Goal: Task Accomplishment & Management: Use online tool/utility

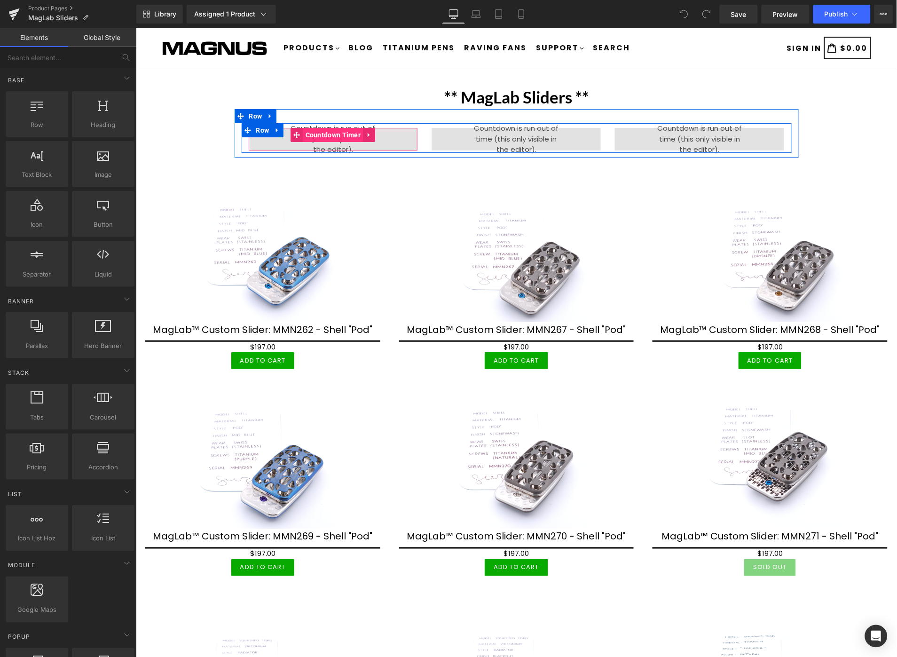
click at [338, 131] on span "Countdown Timer" at bounding box center [333, 134] width 60 height 14
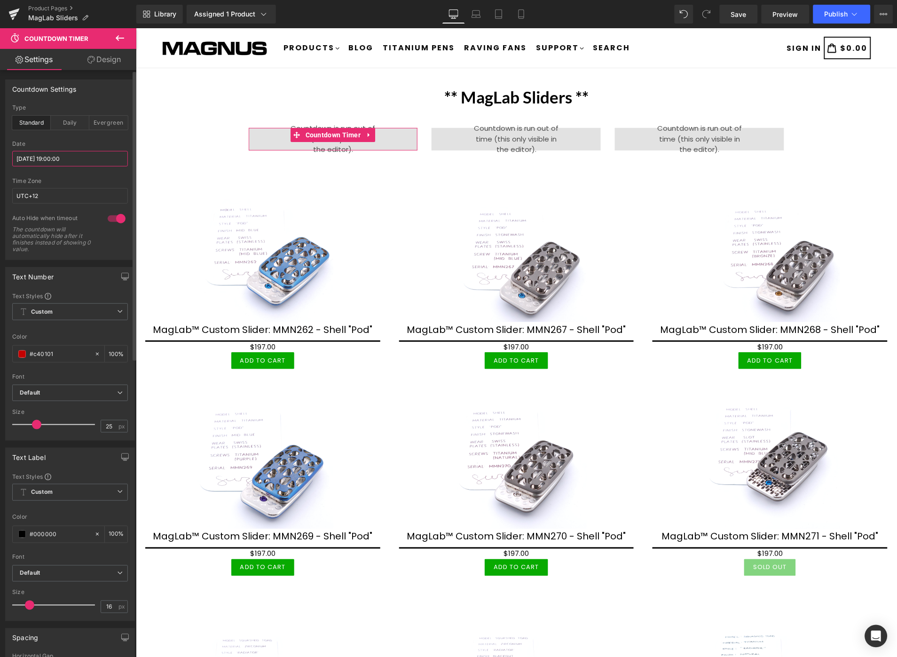
click at [88, 161] on input "[DATE] 19:00:00" at bounding box center [70, 159] width 116 height 16
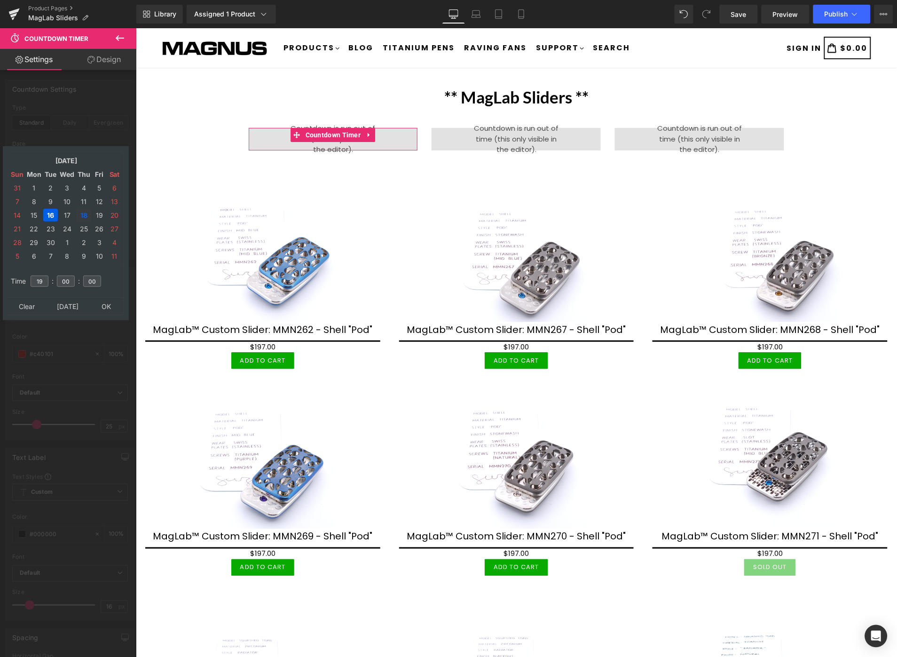
click at [80, 209] on td "18" at bounding box center [83, 215] width 15 height 13
type input "[DATE] 19:00:00"
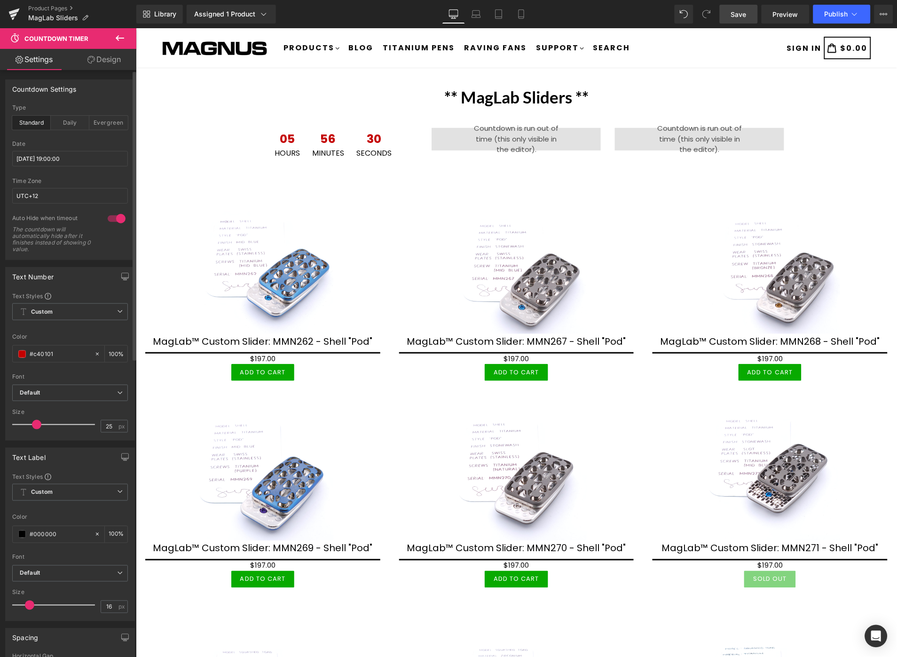
click at [734, 13] on span "Save" at bounding box center [739, 14] width 16 height 10
click at [836, 14] on span "Publish" at bounding box center [837, 14] width 24 height 8
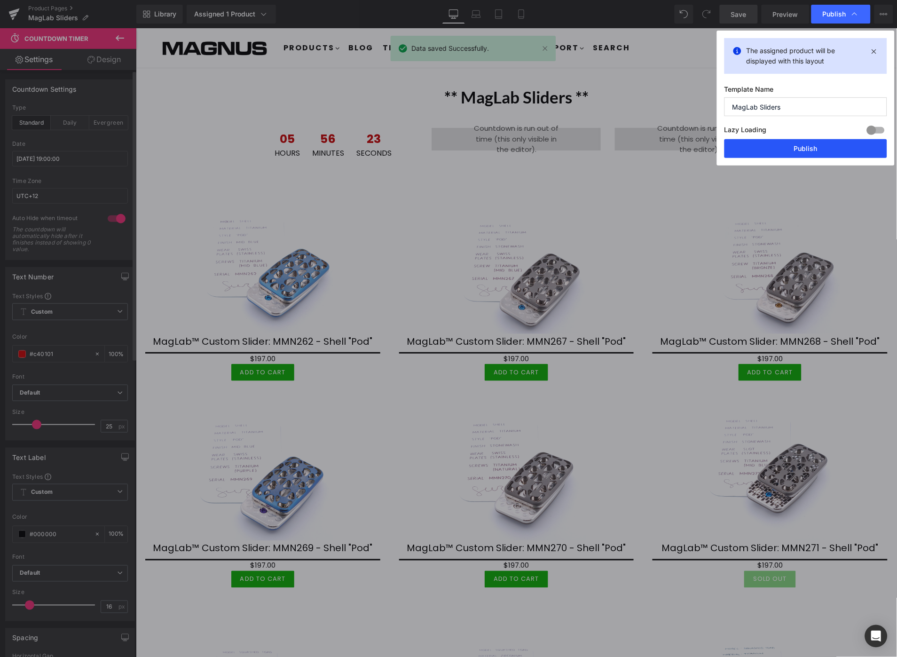
click at [803, 152] on button "Publish" at bounding box center [806, 148] width 163 height 19
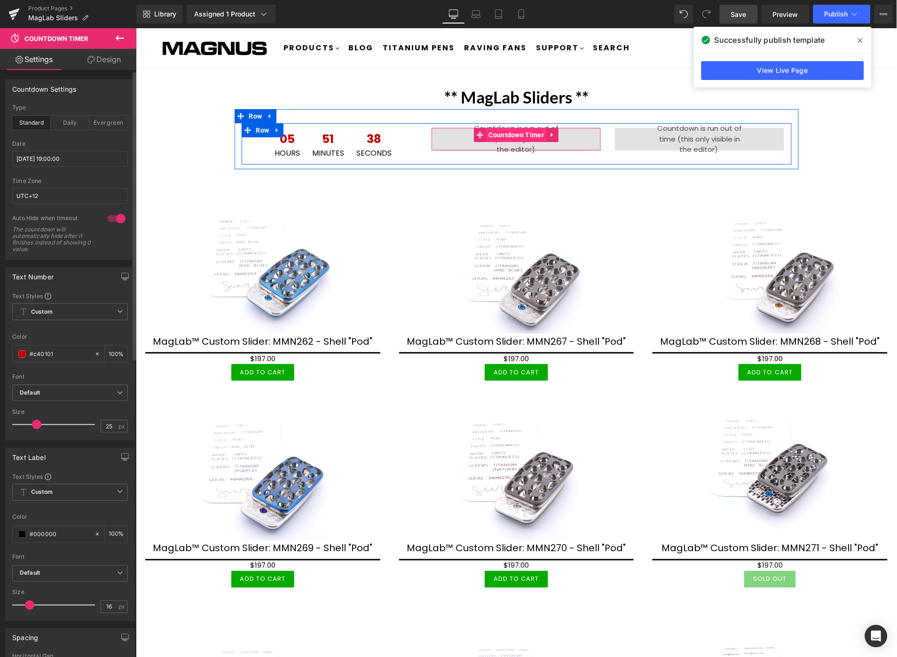
click at [500, 132] on span "Countdown Timer" at bounding box center [516, 134] width 60 height 14
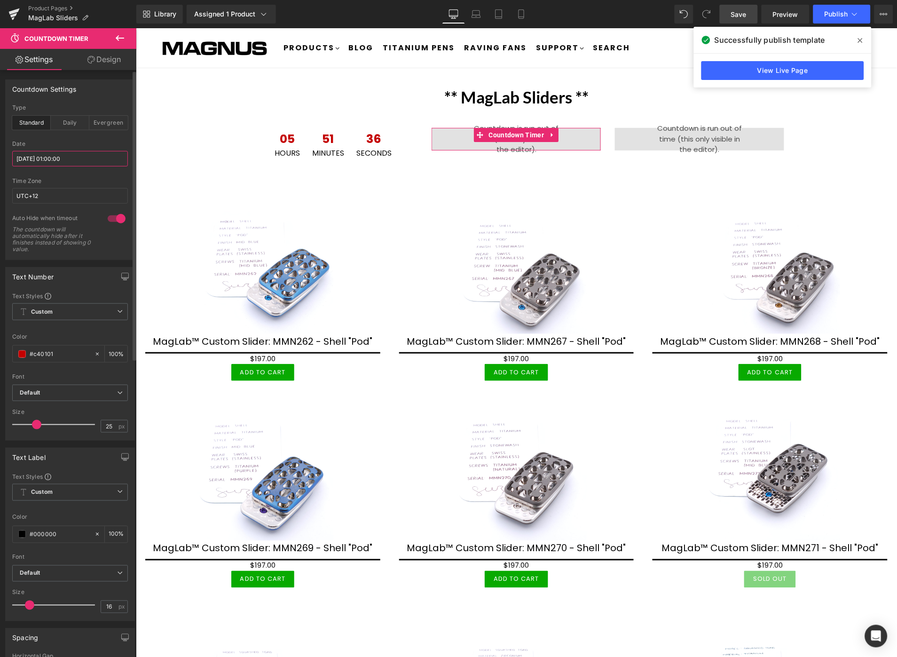
click at [90, 157] on input "[DATE] 01:00:00" at bounding box center [70, 159] width 116 height 16
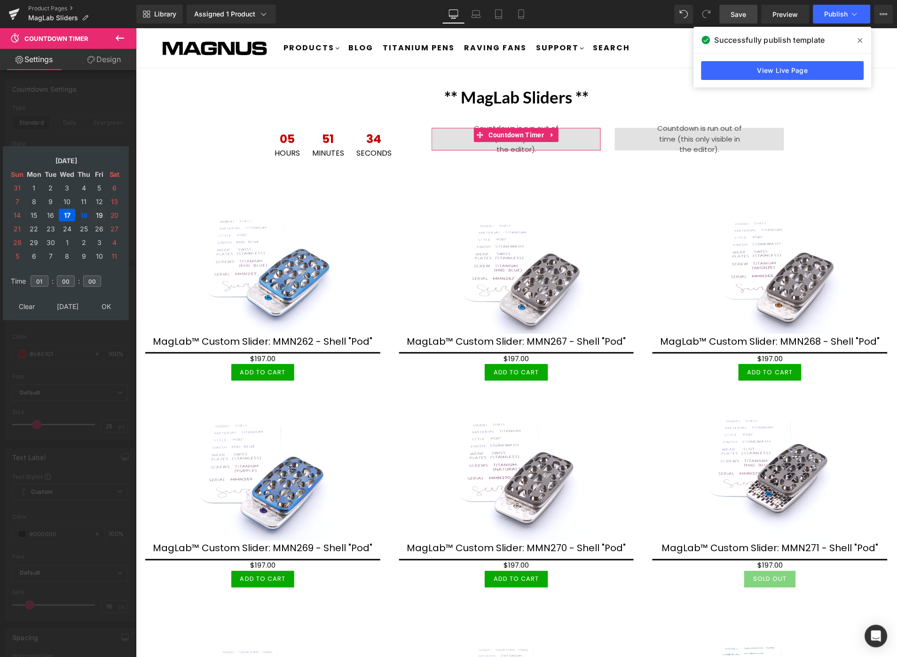
click at [97, 209] on td "19" at bounding box center [99, 215] width 14 height 13
type input "[DATE] 01:00:00"
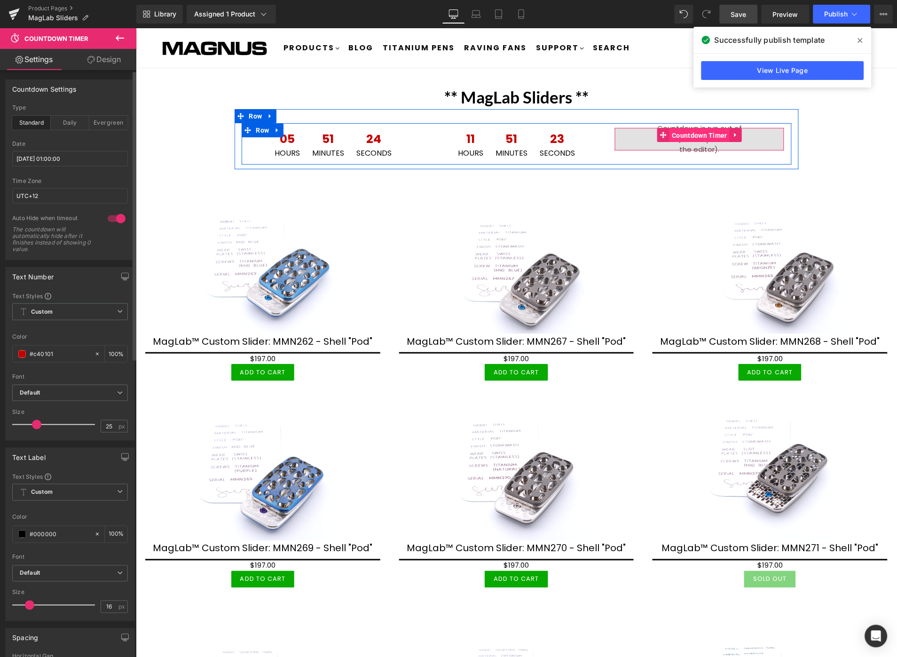
click at [692, 130] on span "Countdown Timer" at bounding box center [700, 135] width 60 height 14
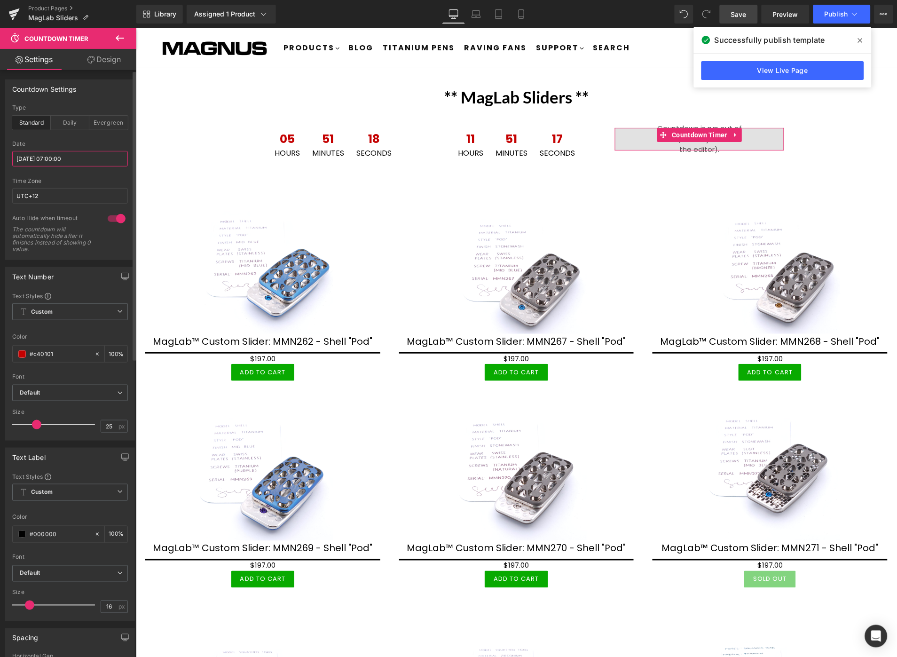
click at [104, 157] on input "[DATE] 07:00:00" at bounding box center [70, 159] width 116 height 16
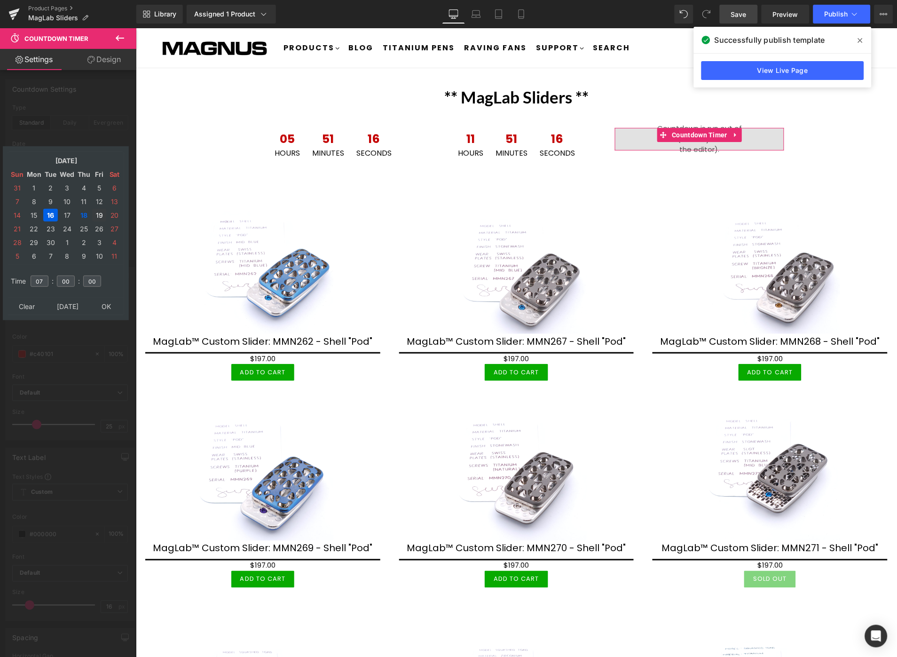
click at [99, 209] on td "19" at bounding box center [99, 215] width 14 height 13
type input "[DATE] 07:00:00"
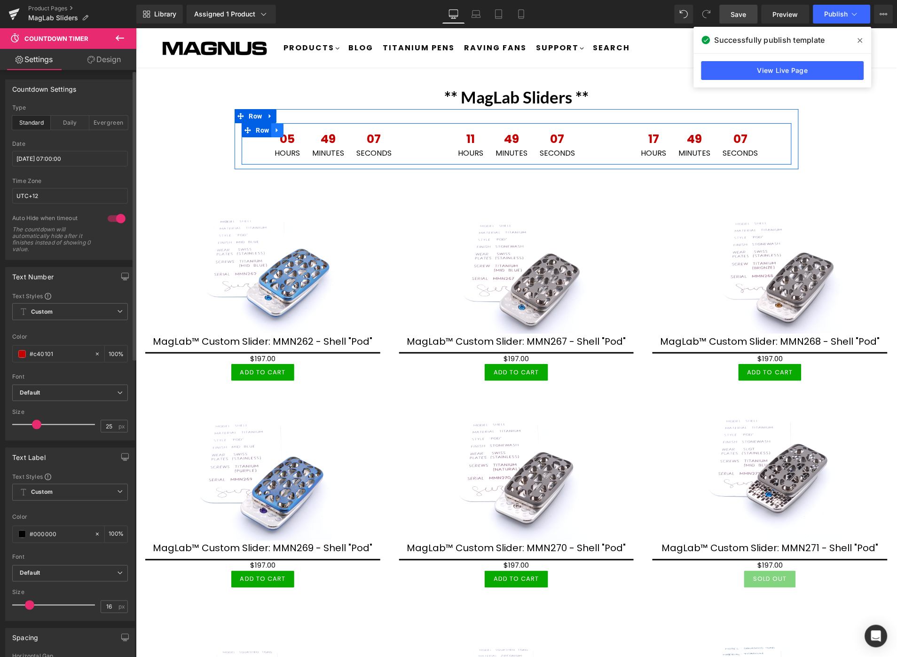
click at [274, 132] on icon at bounding box center [277, 129] width 7 height 7
click at [286, 129] on icon at bounding box center [289, 129] width 7 height 7
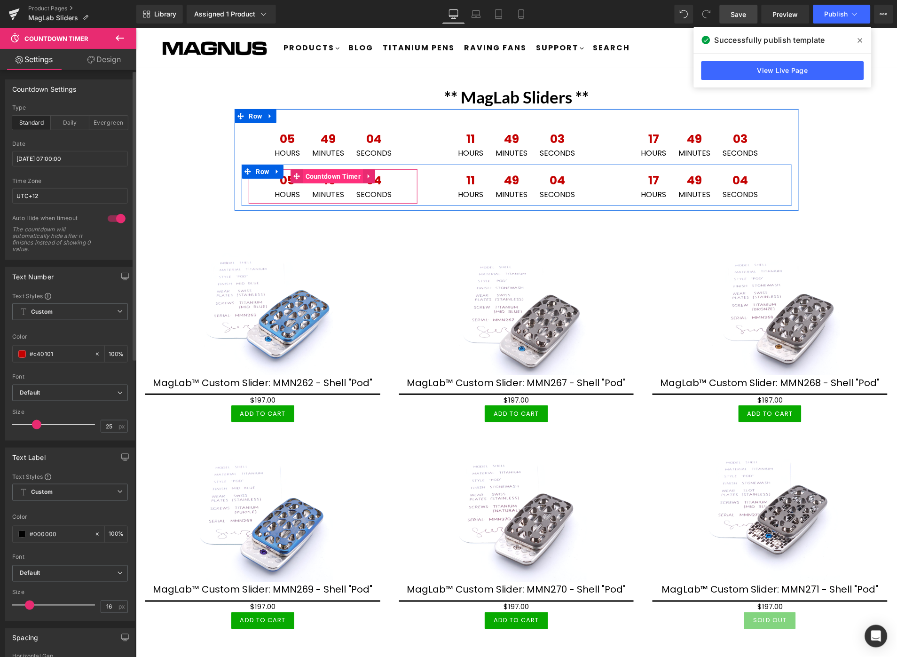
click at [312, 175] on span "Countdown Timer" at bounding box center [333, 176] width 60 height 14
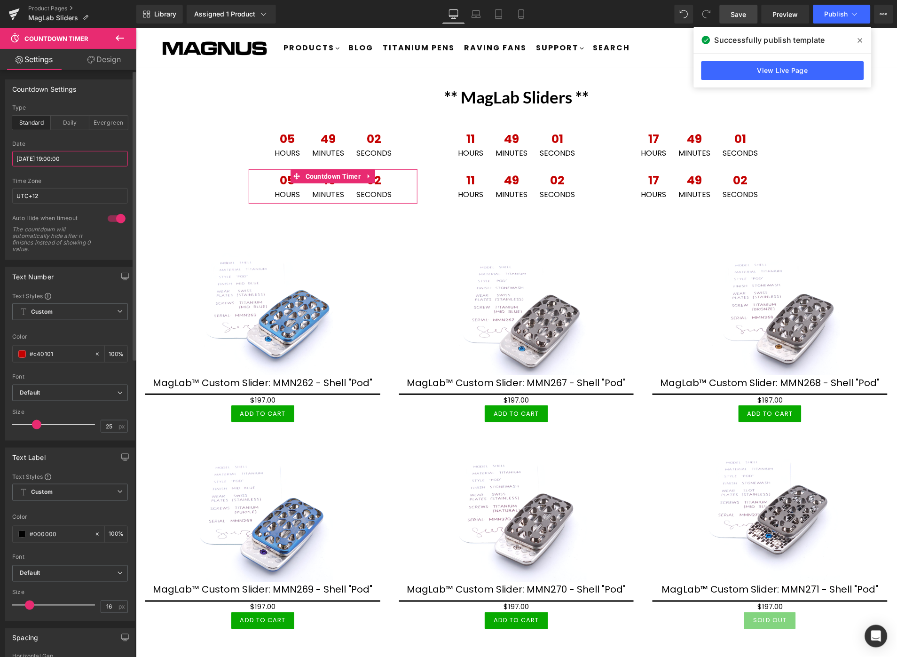
click at [99, 165] on input "[DATE] 19:00:00" at bounding box center [70, 159] width 116 height 16
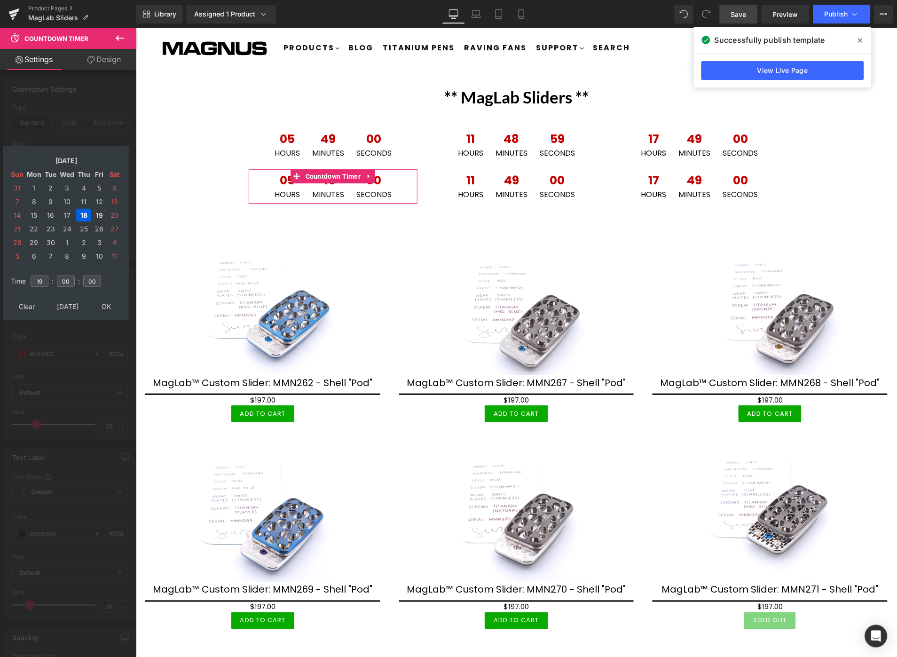
click at [102, 209] on td "19" at bounding box center [99, 215] width 14 height 13
click at [46, 276] on input "19" at bounding box center [40, 281] width 18 height 11
type input "13"
type input "[DATE] 13:00:00"
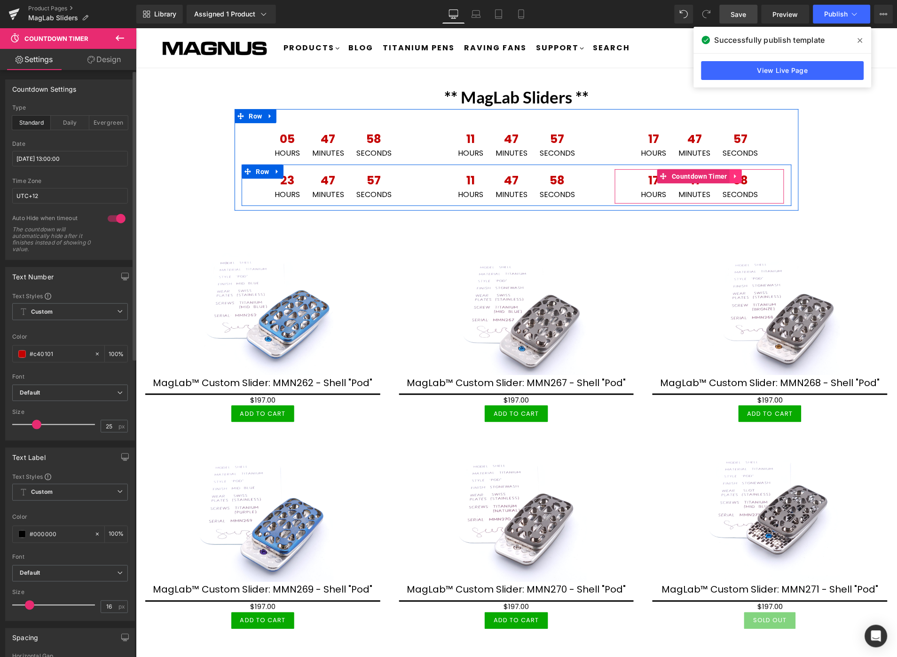
click at [732, 173] on icon at bounding box center [735, 176] width 7 height 7
click at [738, 173] on icon at bounding box center [741, 176] width 7 height 7
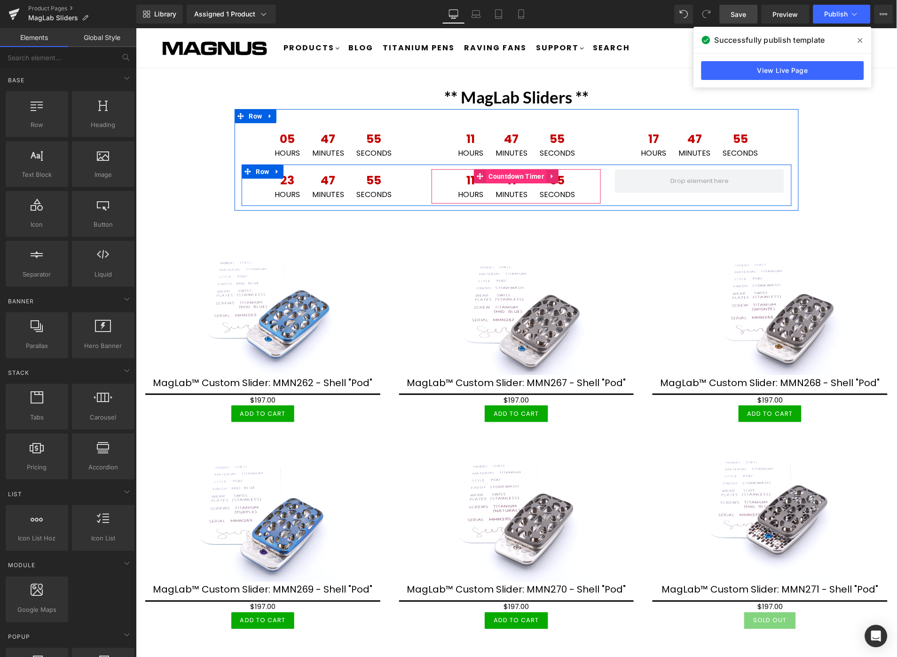
click at [520, 176] on span "Countdown Timer" at bounding box center [516, 176] width 60 height 14
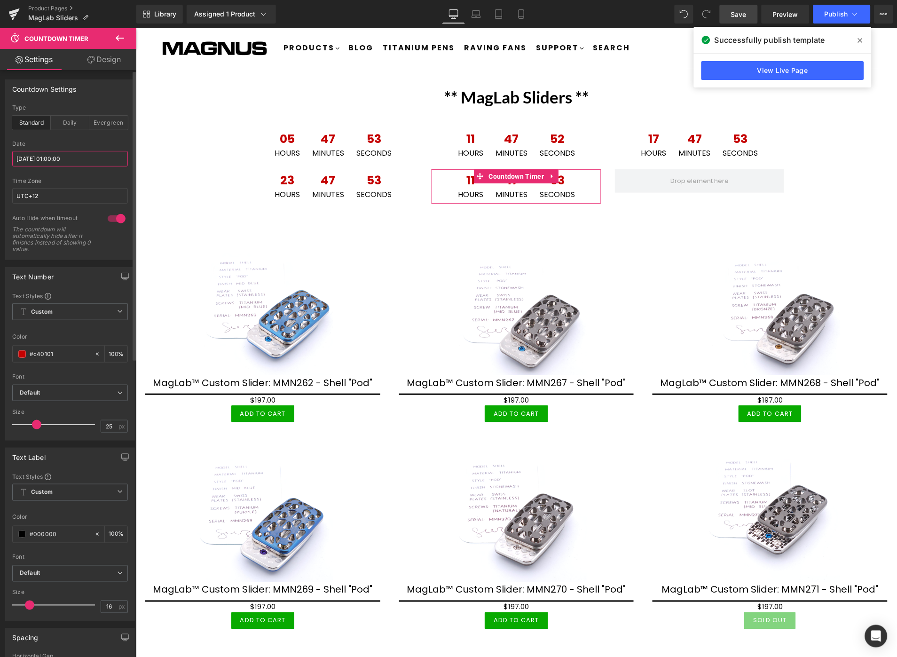
click at [80, 160] on input "[DATE] 01:00:00" at bounding box center [70, 159] width 116 height 16
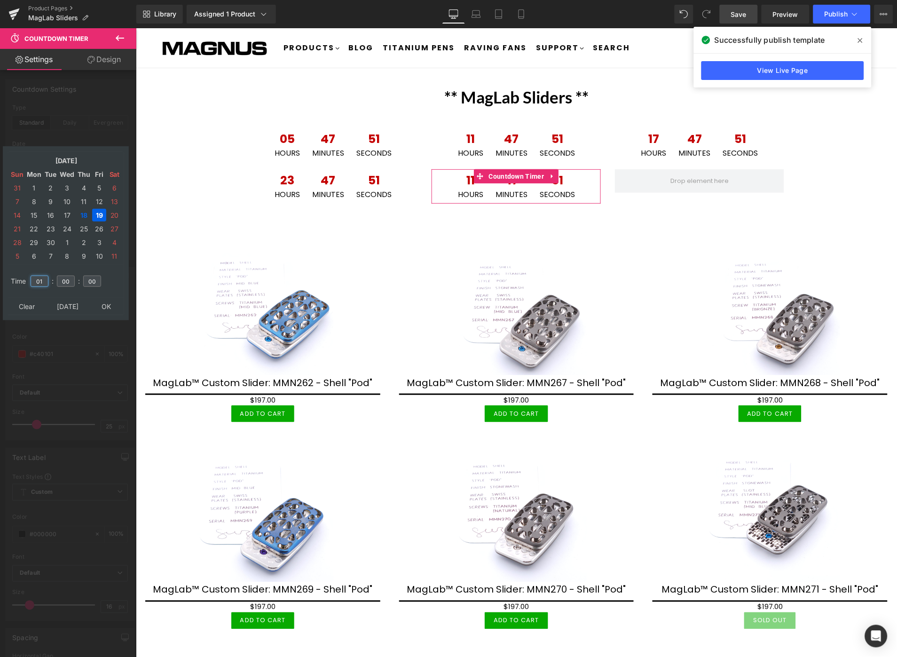
click at [47, 277] on input "01" at bounding box center [40, 281] width 18 height 11
click at [99, 213] on td "19" at bounding box center [99, 215] width 14 height 13
click at [43, 279] on input "01" at bounding box center [40, 281] width 18 height 11
type input "0"
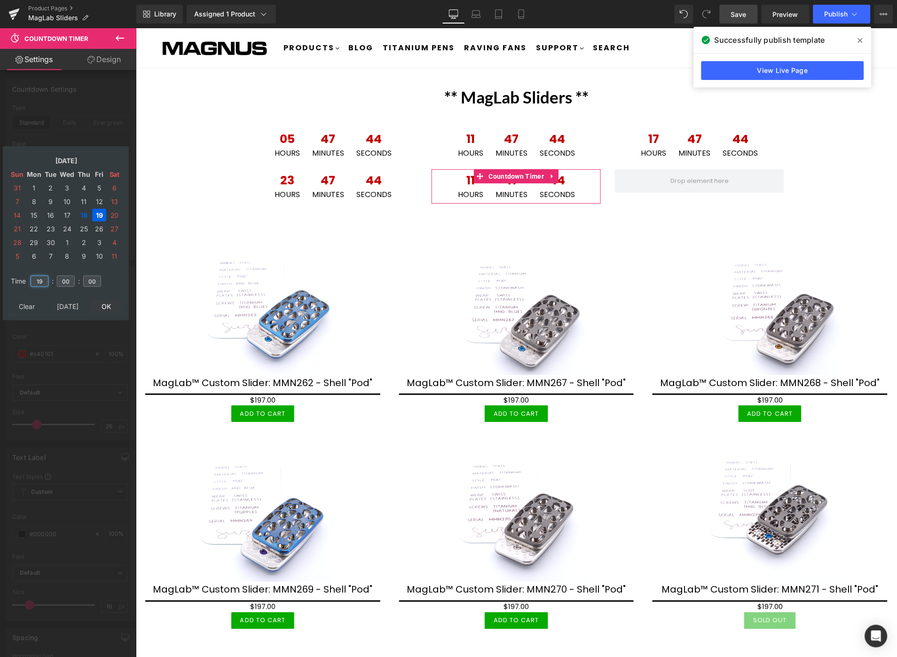
type input "19"
type input "[DATE] 19:00:00"
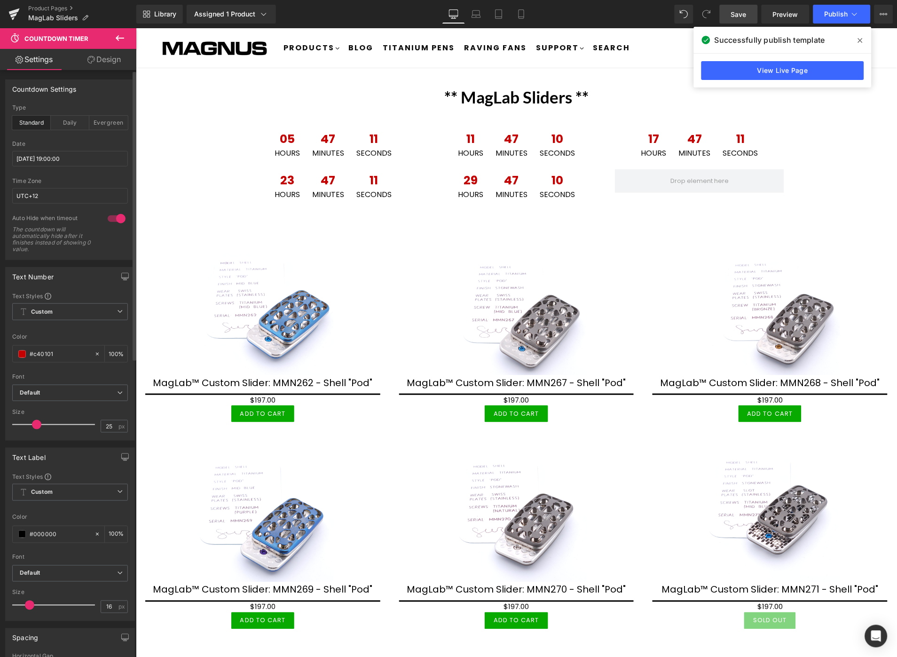
click at [750, 16] on link "Save" at bounding box center [739, 14] width 38 height 19
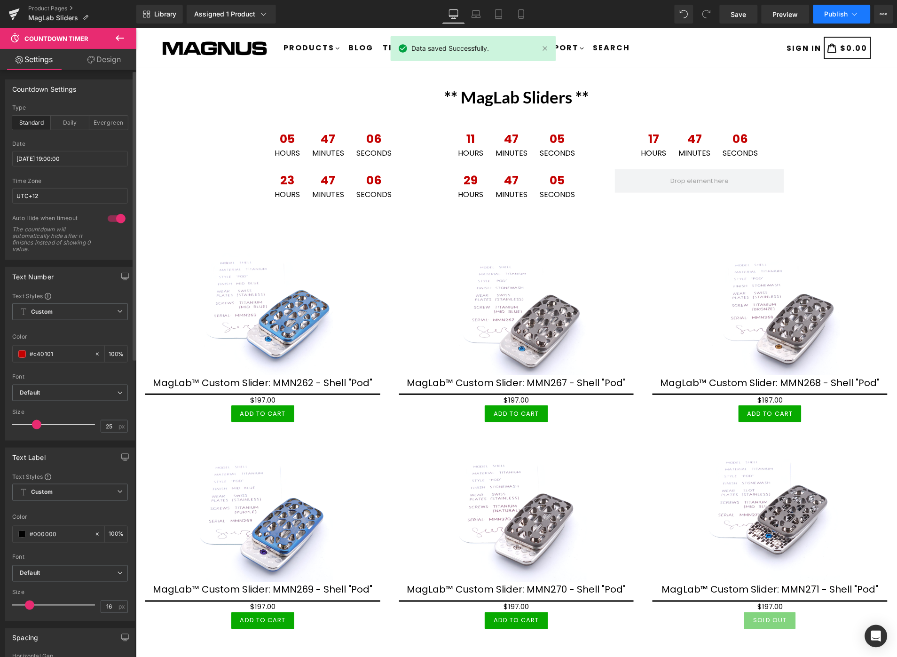
click at [834, 17] on span "Publish" at bounding box center [837, 14] width 24 height 8
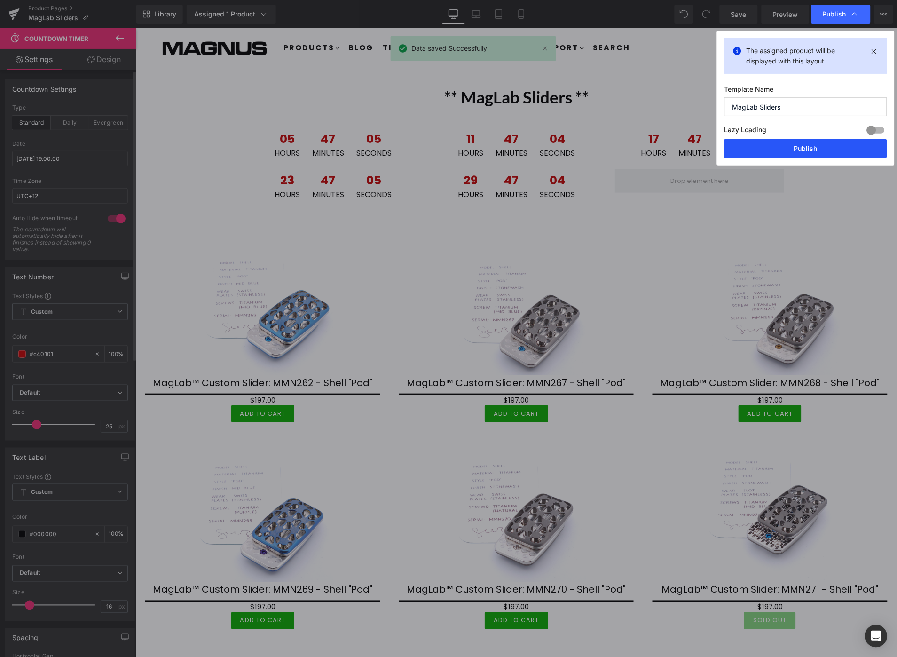
click at [791, 143] on button "Publish" at bounding box center [806, 148] width 163 height 19
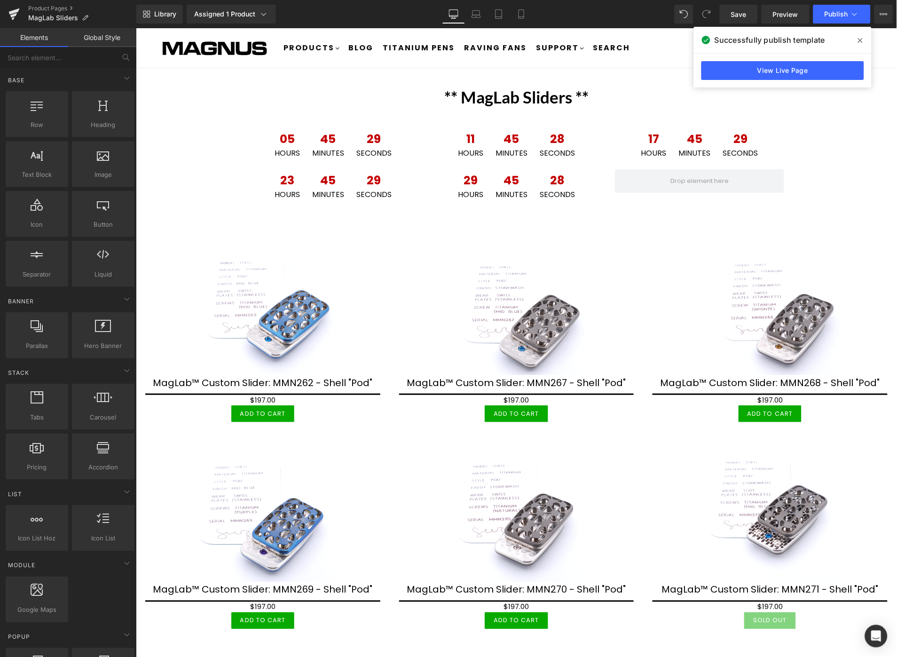
click at [661, 67] on ul "Products .cls-1{fill:#231f20} Pens Fidget Sliders Fidget Slider Components Blog…" at bounding box center [487, 47] width 414 height 39
click at [858, 40] on icon at bounding box center [860, 41] width 5 height 8
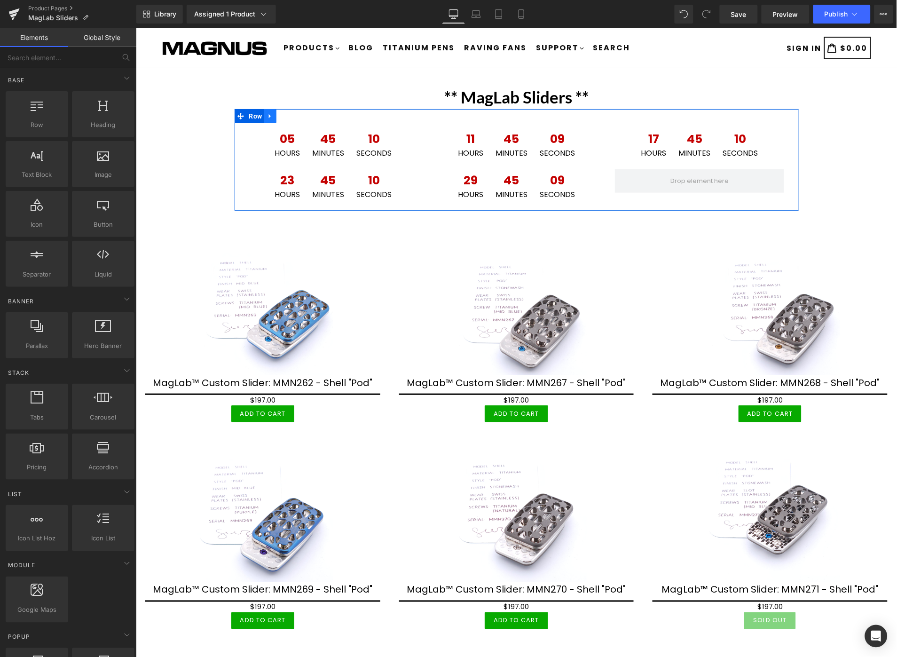
click at [269, 117] on icon at bounding box center [270, 116] width 2 height 4
click at [269, 116] on link at bounding box center [270, 116] width 12 height 14
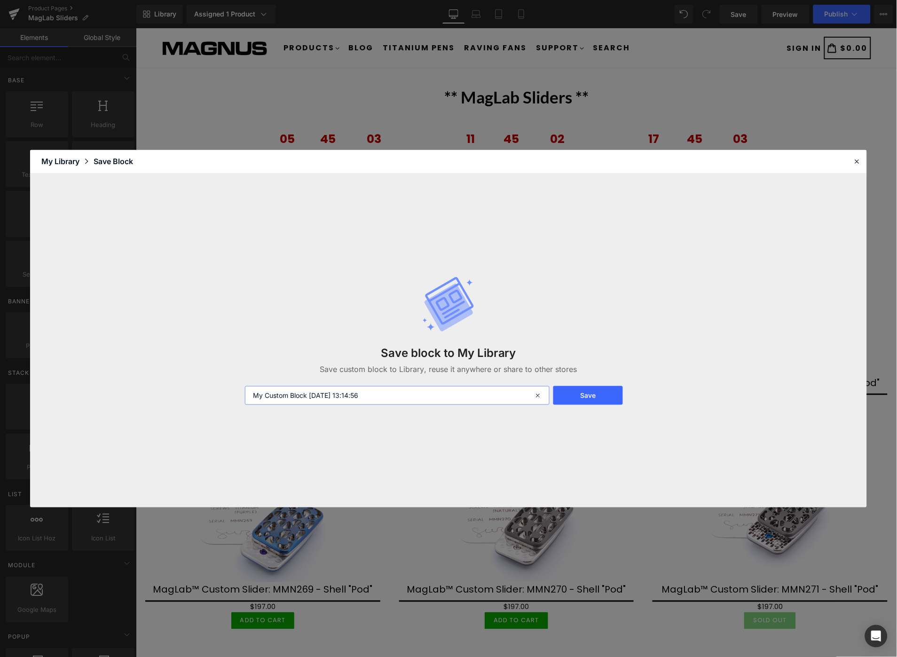
click at [396, 392] on input "My Custom Block [DATE] 13:14:56" at bounding box center [397, 395] width 305 height 19
type input "Clock1"
click at [564, 399] on button "Save" at bounding box center [588, 395] width 70 height 19
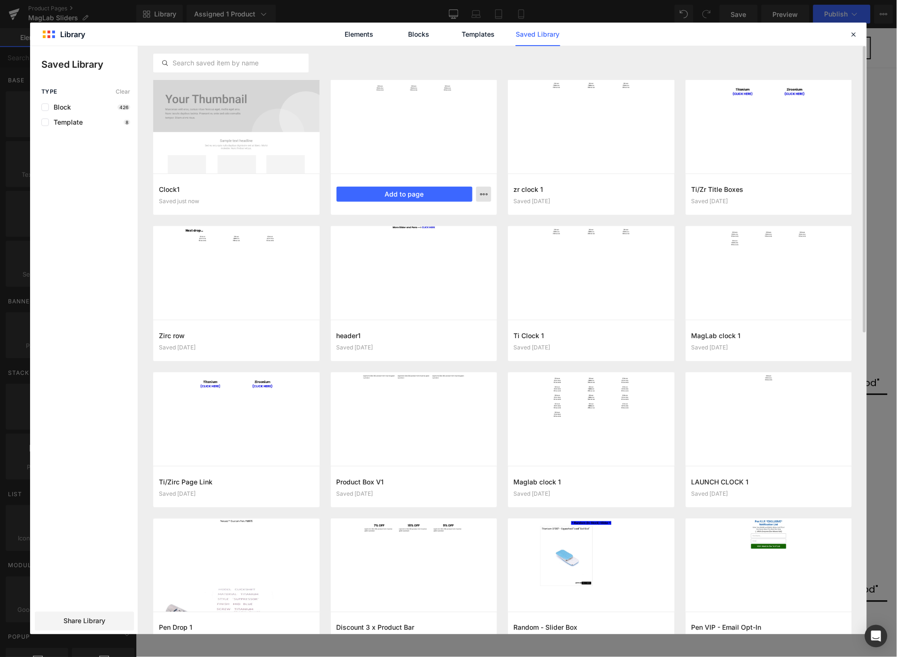
click at [483, 194] on icon "button" at bounding box center [484, 194] width 8 height 8
click at [428, 241] on div "Delete" at bounding box center [437, 235] width 107 height 20
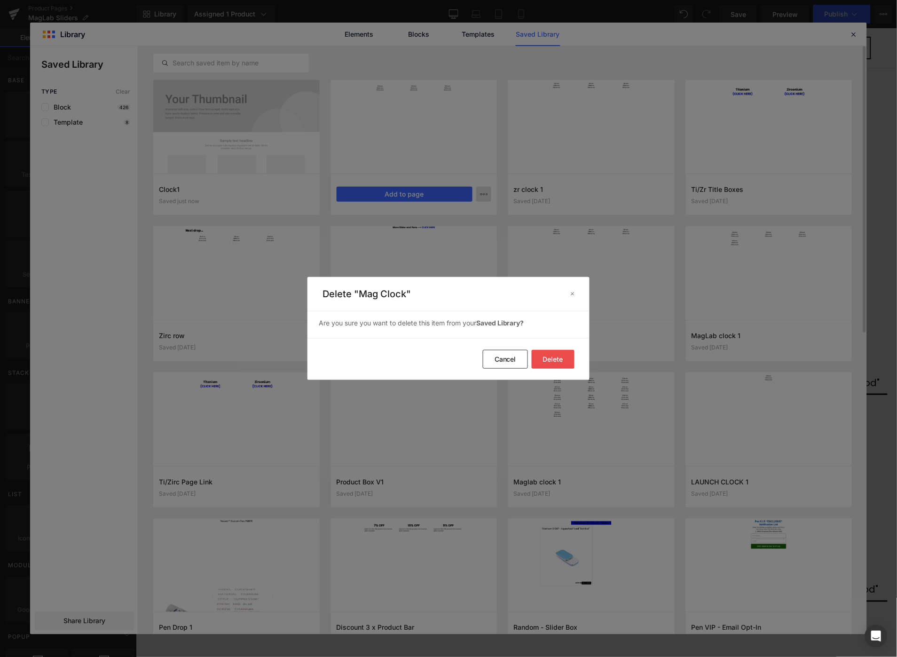
click at [553, 363] on button "Delete" at bounding box center [553, 359] width 43 height 19
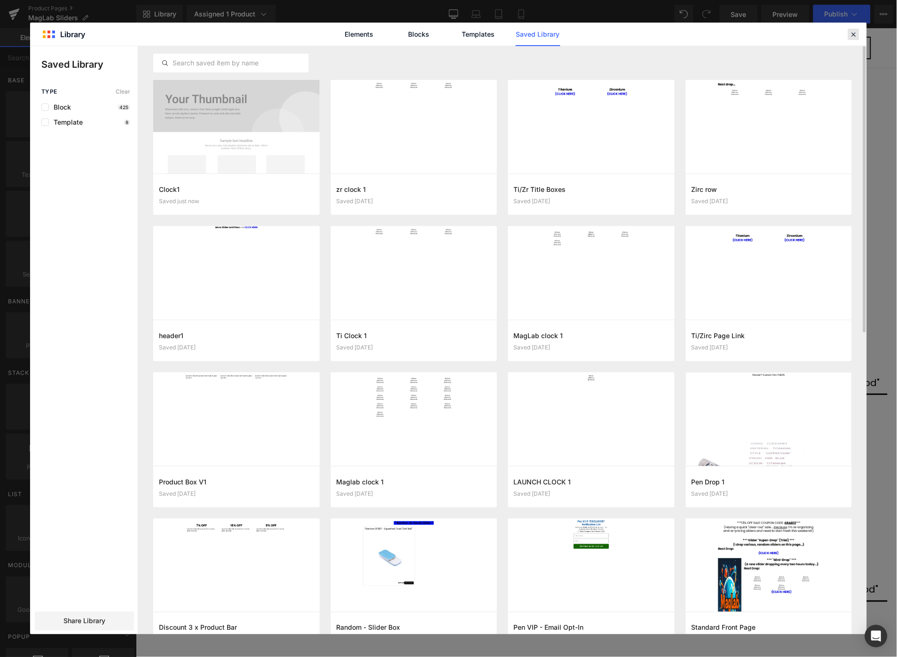
click at [853, 38] on icon at bounding box center [854, 34] width 8 height 8
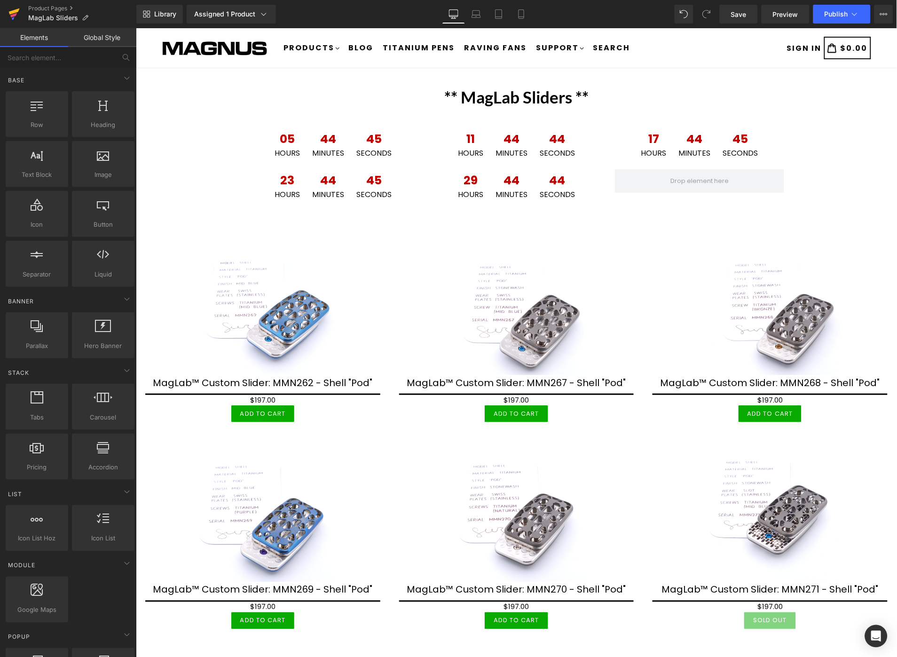
click at [17, 16] on icon at bounding box center [13, 14] width 11 height 24
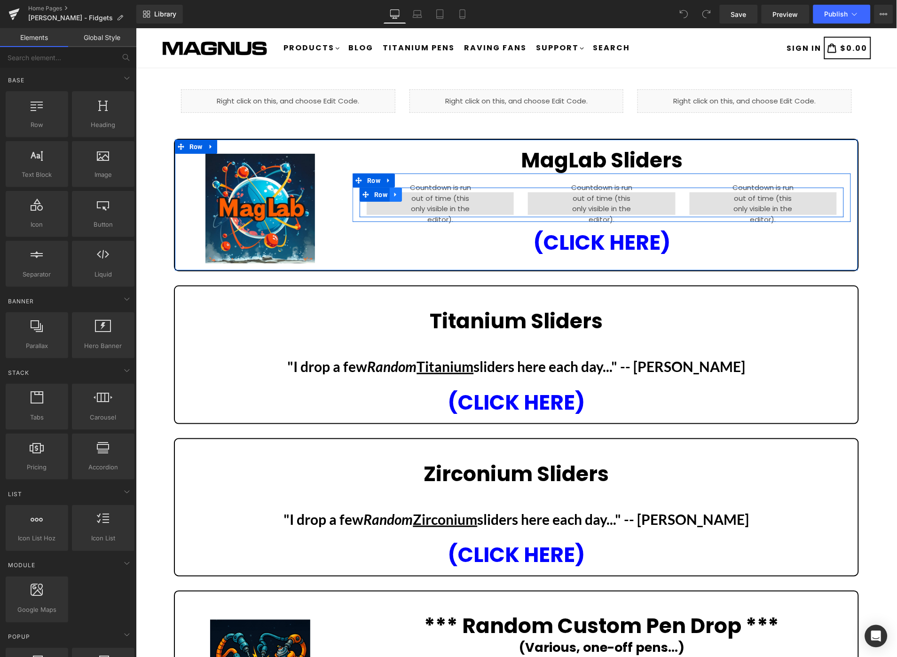
click at [393, 193] on icon at bounding box center [395, 194] width 7 height 7
click at [388, 181] on icon at bounding box center [388, 180] width 7 height 7
click at [410, 183] on icon at bounding box center [413, 180] width 7 height 7
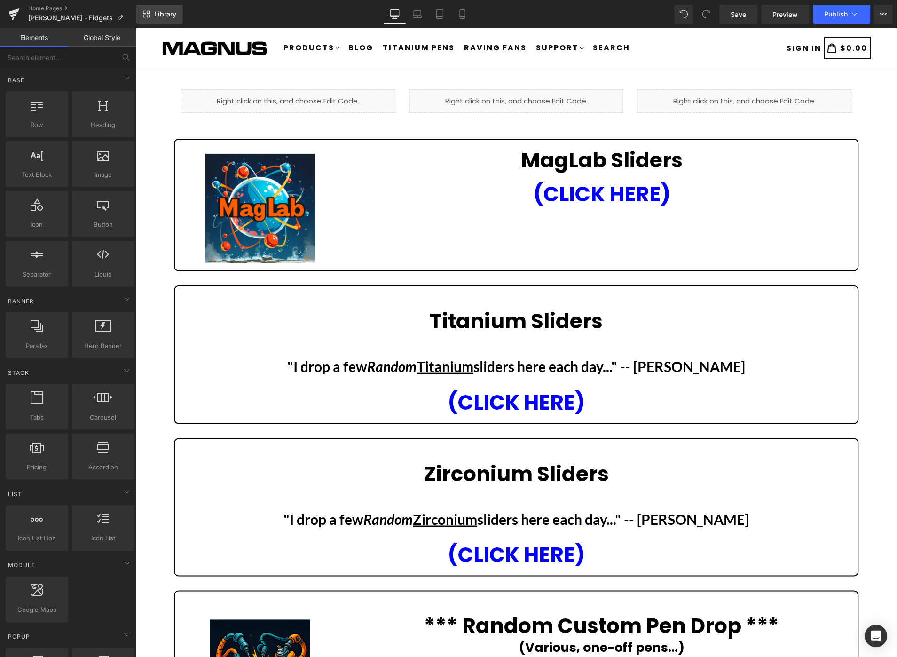
click at [166, 12] on span "Library" at bounding box center [165, 14] width 22 height 8
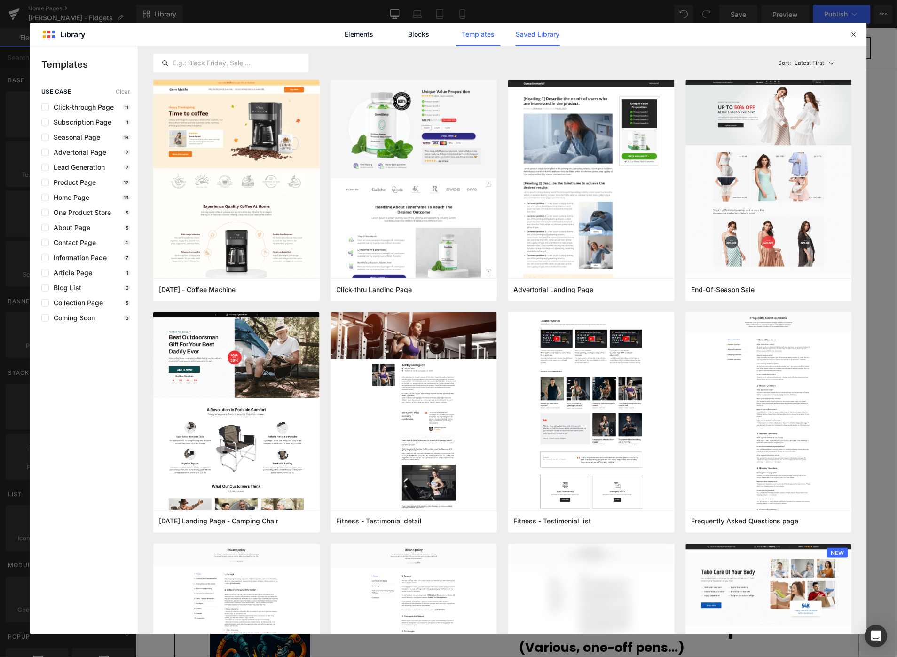
click at [521, 27] on link "Saved Library" at bounding box center [538, 35] width 45 height 24
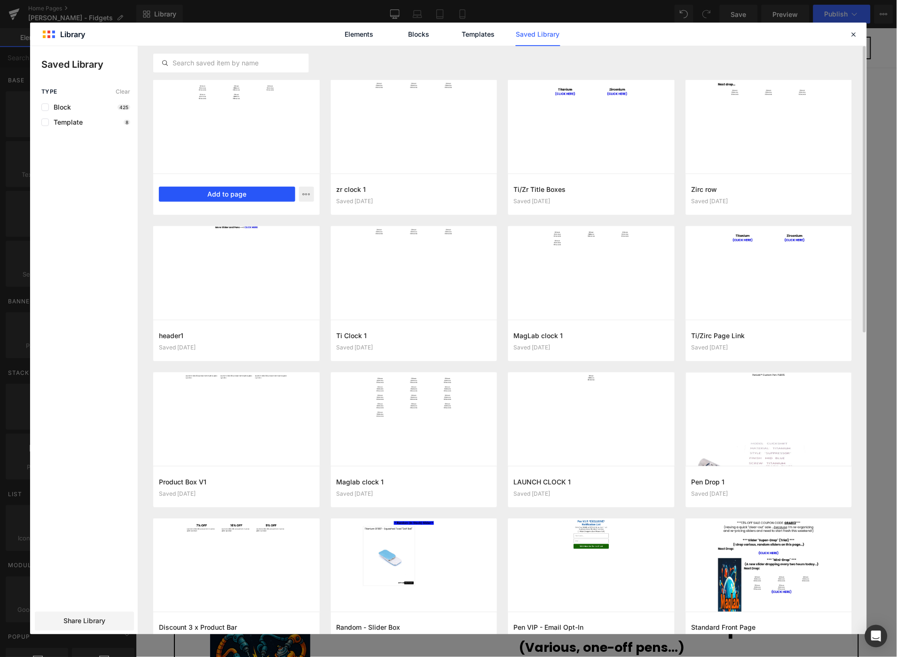
click at [233, 196] on button "Add to page" at bounding box center [227, 194] width 136 height 15
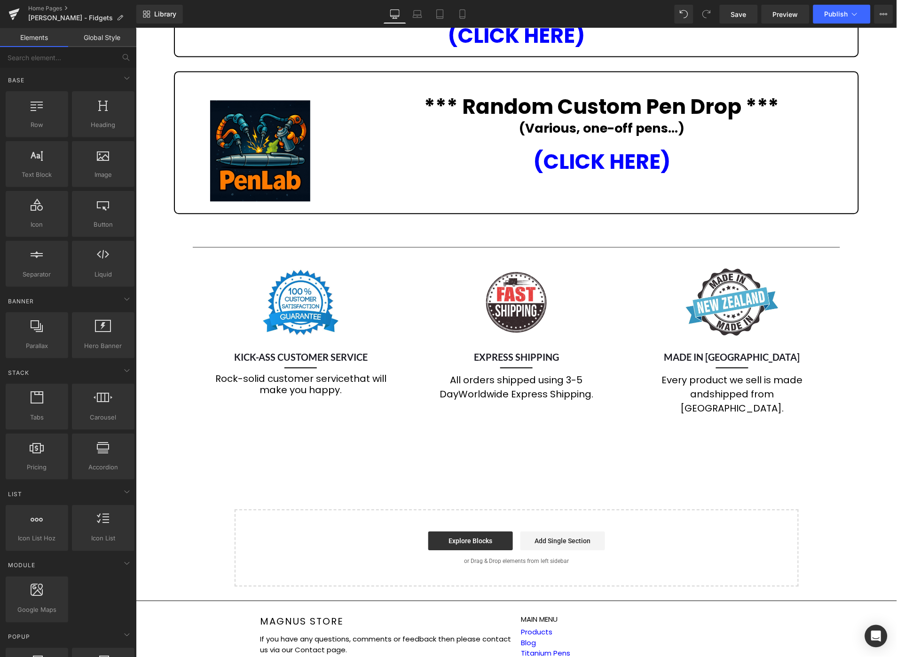
scroll to position [570, 0]
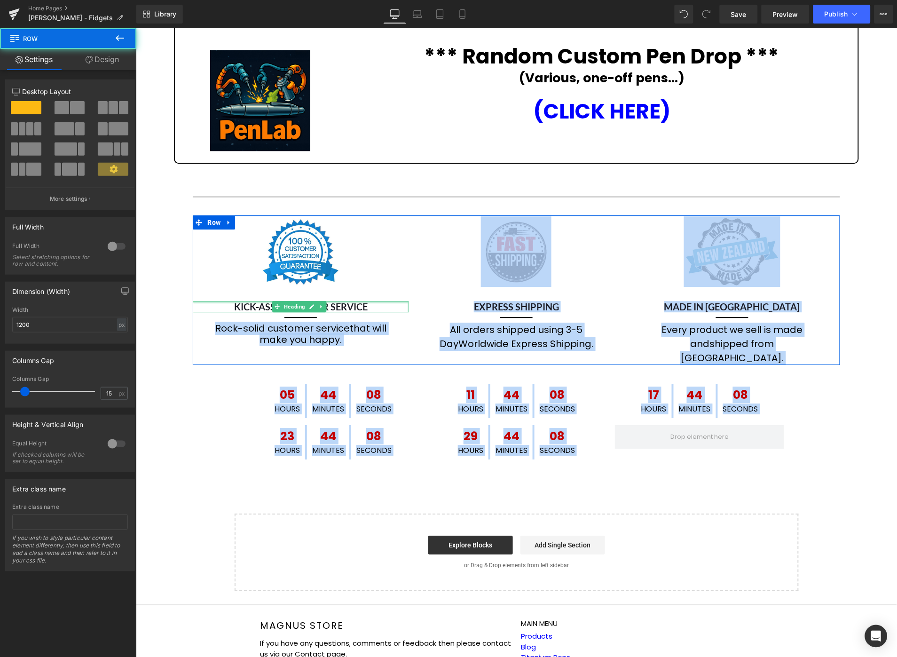
drag, startPoint x: 351, startPoint y: 349, endPoint x: 364, endPoint y: 294, distance: 56.1
click at [364, 294] on div "Liquid Liquid Liquid Row Image MagLab Sliders Heading (CLICK HERE) Heading Row …" at bounding box center [515, 51] width 761 height 1078
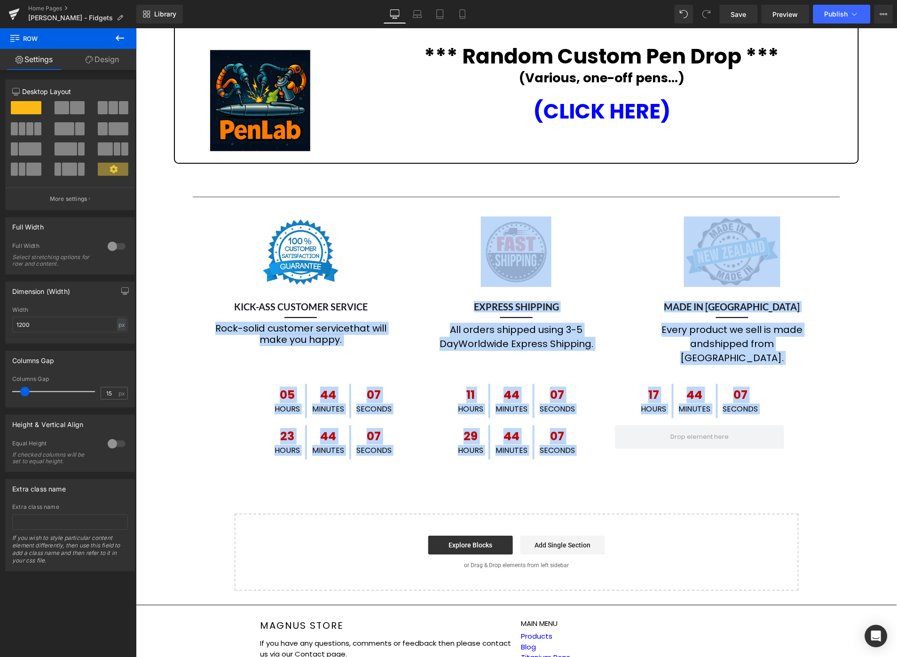
click at [170, 384] on div "Liquid Liquid Liquid Row Image MagLab Sliders Heading (CLICK HERE) Heading Row …" at bounding box center [515, 51] width 761 height 1078
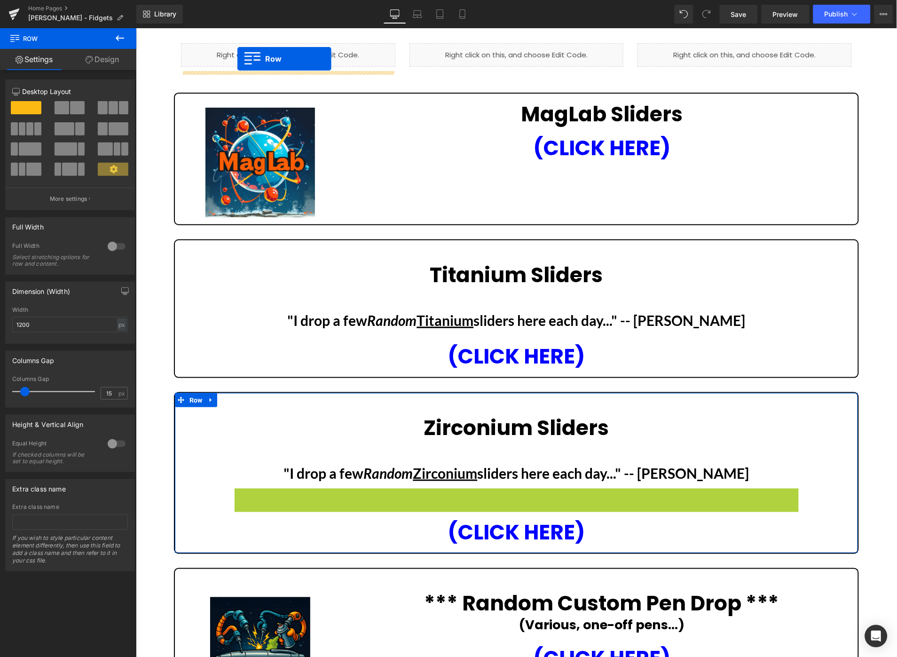
scroll to position [27, 0]
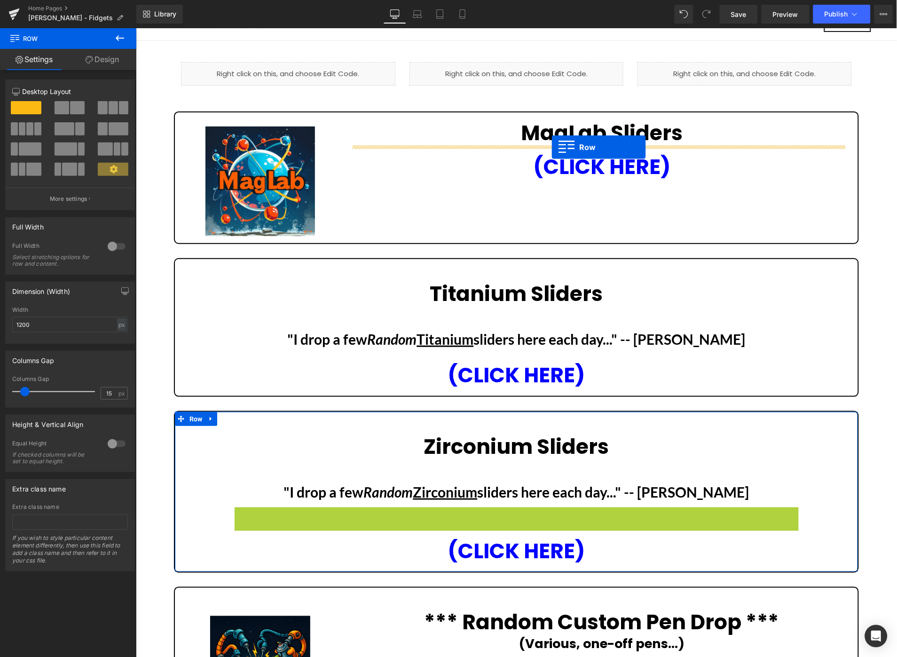
drag, startPoint x: 235, startPoint y: 332, endPoint x: 551, endPoint y: 147, distance: 366.7
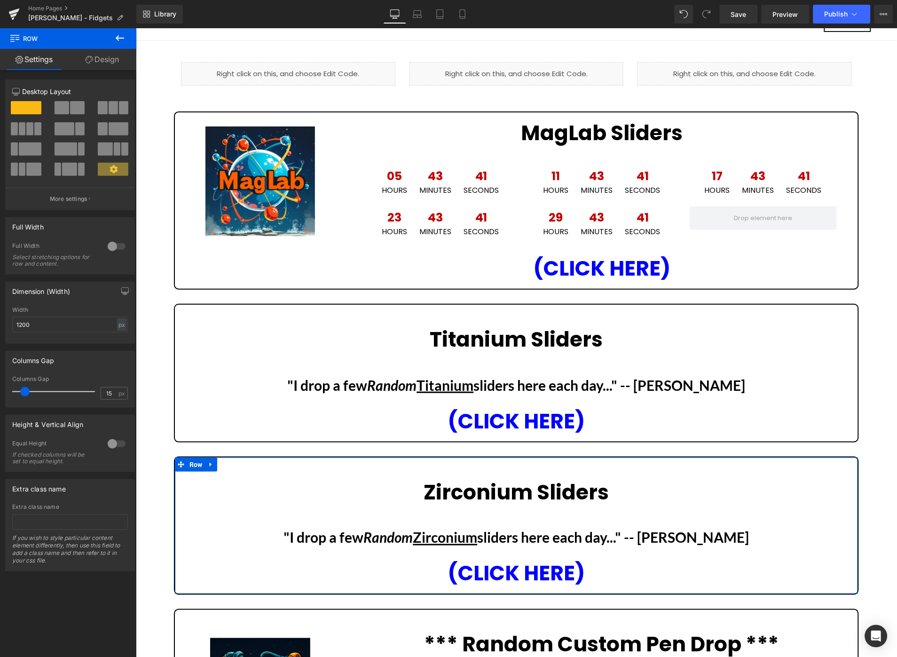
click at [864, 207] on div "Liquid Liquid Liquid Row Image MagLab Sliders Heading 05 Hours 43 Minutes 41 Se…" at bounding box center [515, 566] width 761 height 1022
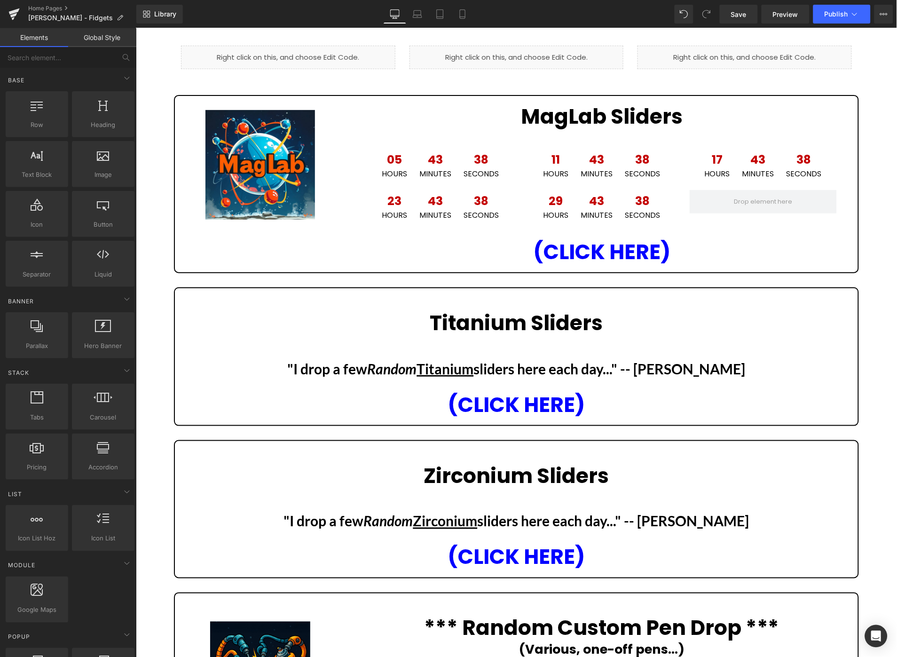
scroll to position [0, 0]
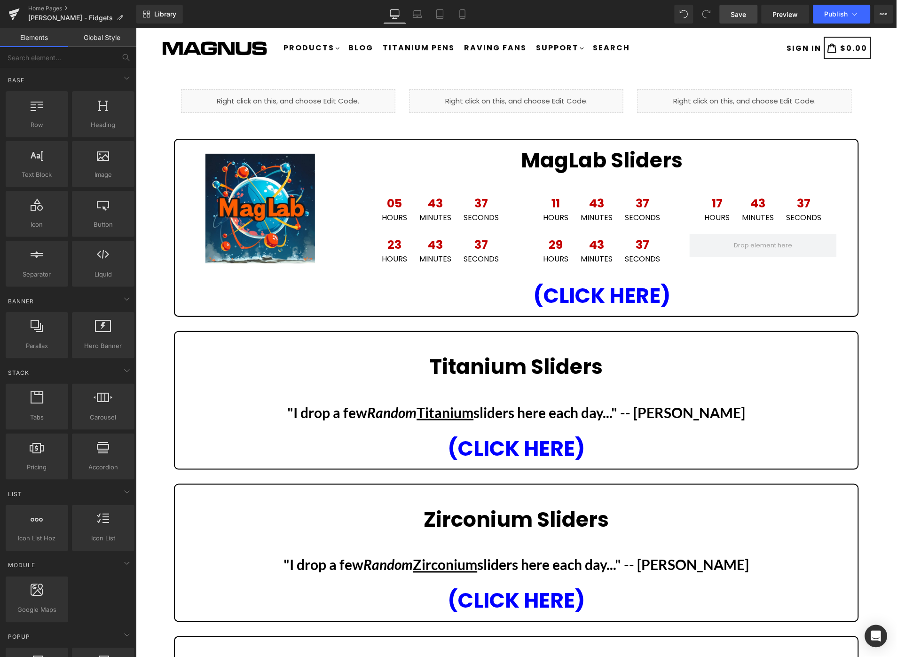
click at [736, 16] on span "Save" at bounding box center [739, 14] width 16 height 10
click at [834, 9] on button "Publish" at bounding box center [842, 14] width 57 height 19
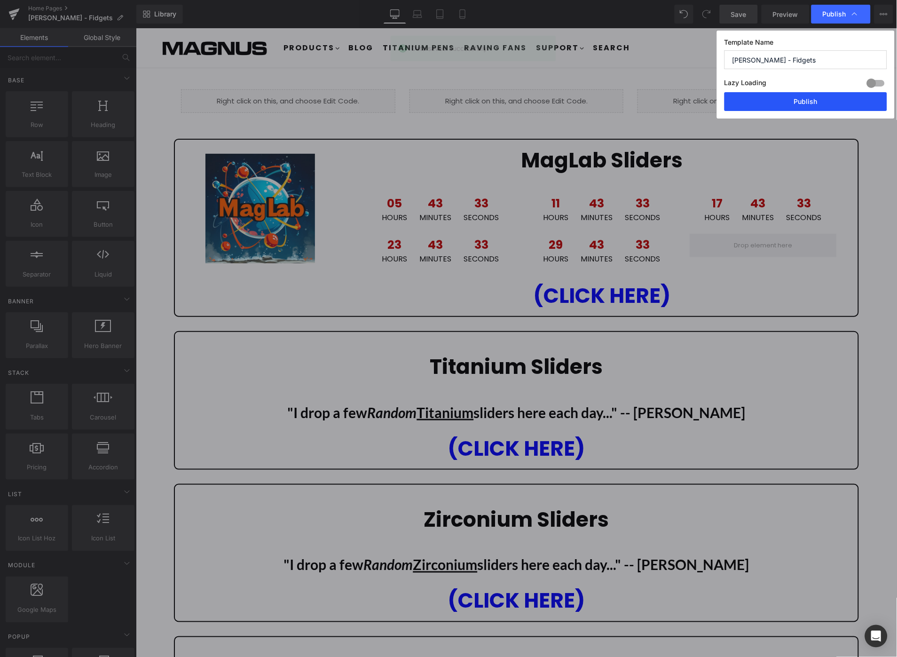
click at [819, 102] on button "Publish" at bounding box center [806, 101] width 163 height 19
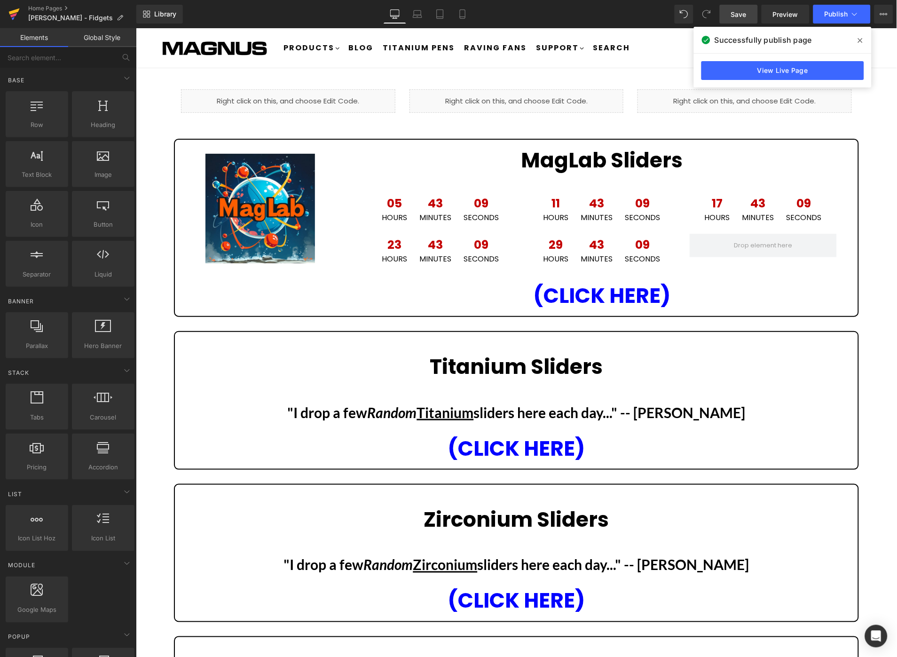
click at [15, 17] on icon at bounding box center [13, 14] width 11 height 24
